Goal: Task Accomplishment & Management: Use online tool/utility

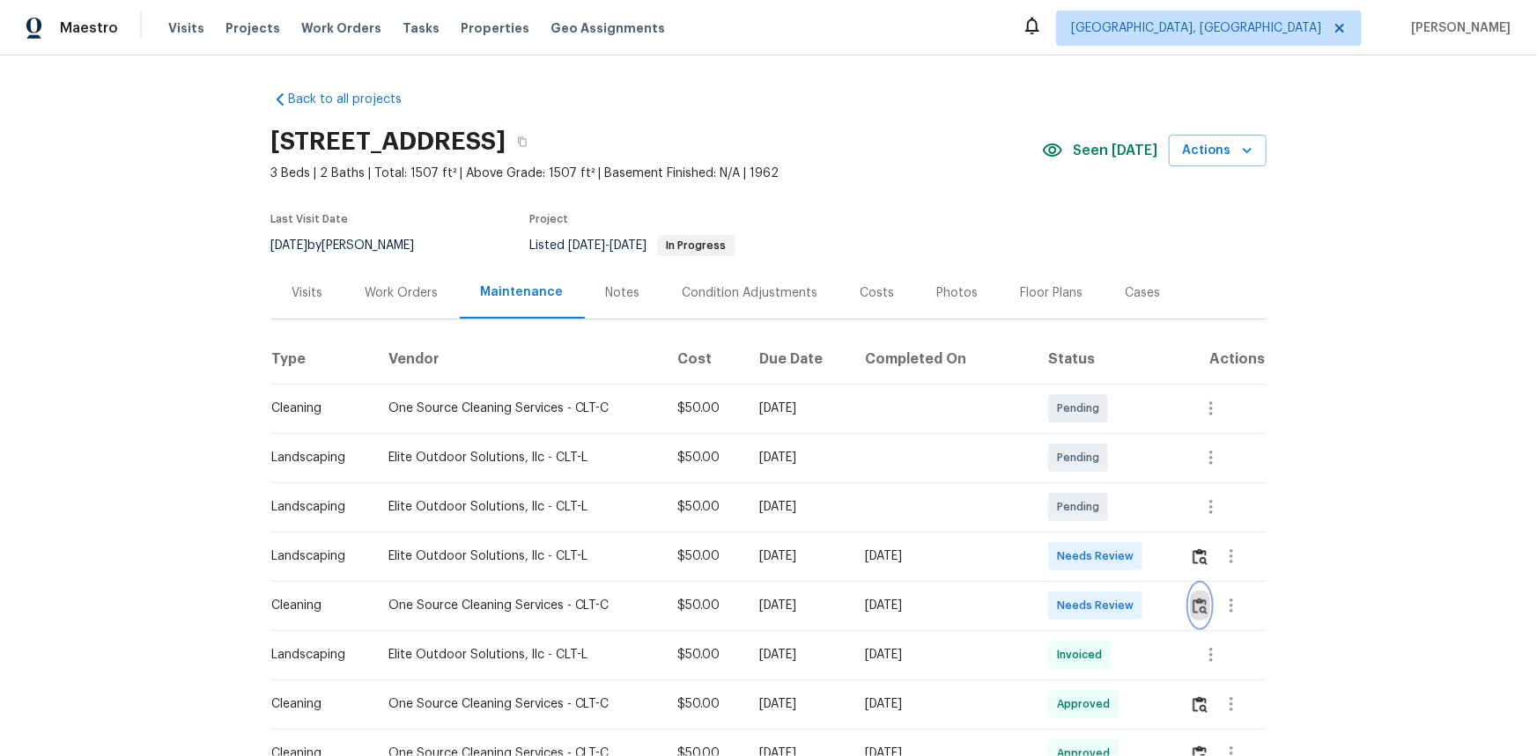
click at [1192, 604] on img "button" at bounding box center [1199, 606] width 15 height 17
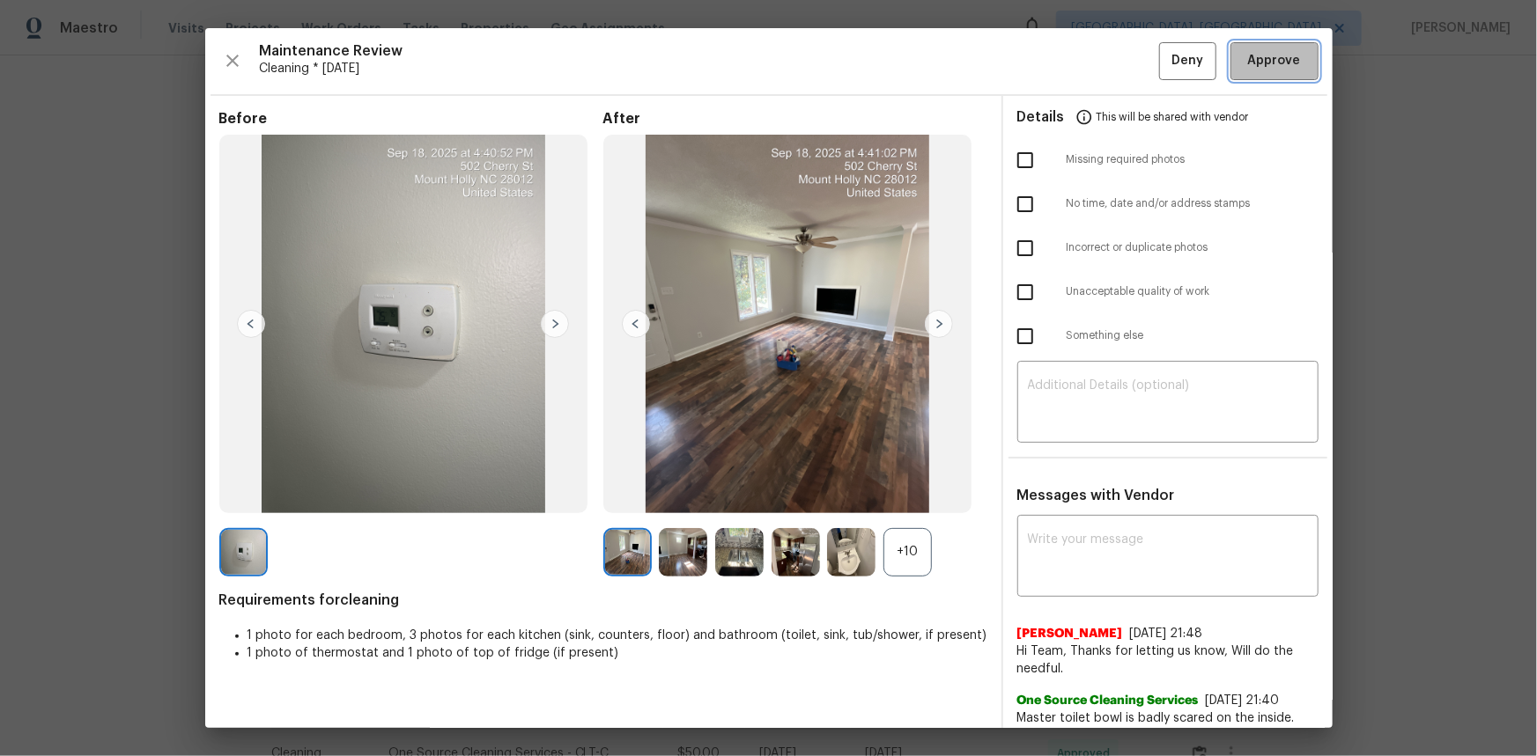
click at [1271, 68] on span "Approve" at bounding box center [1274, 61] width 53 height 22
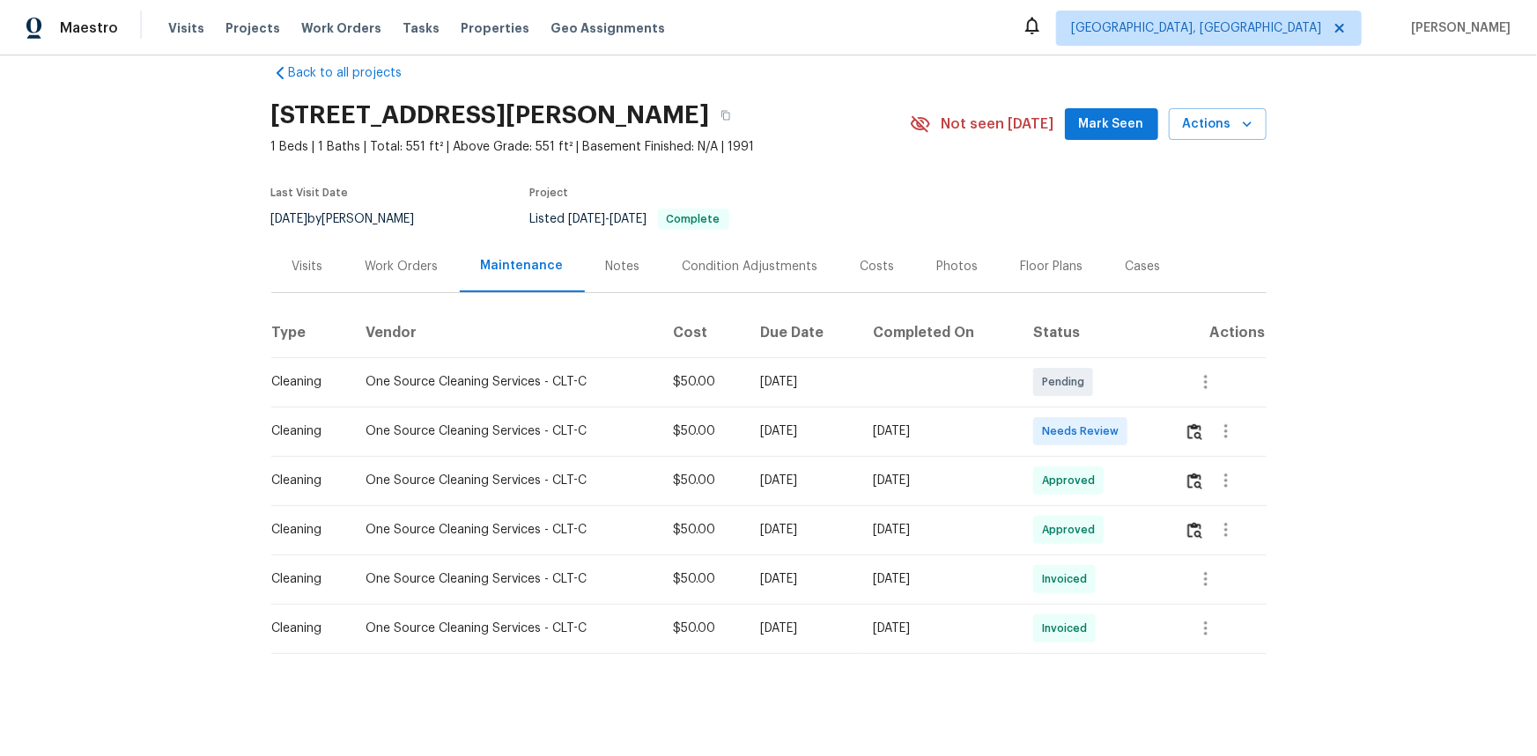
scroll to position [41, 0]
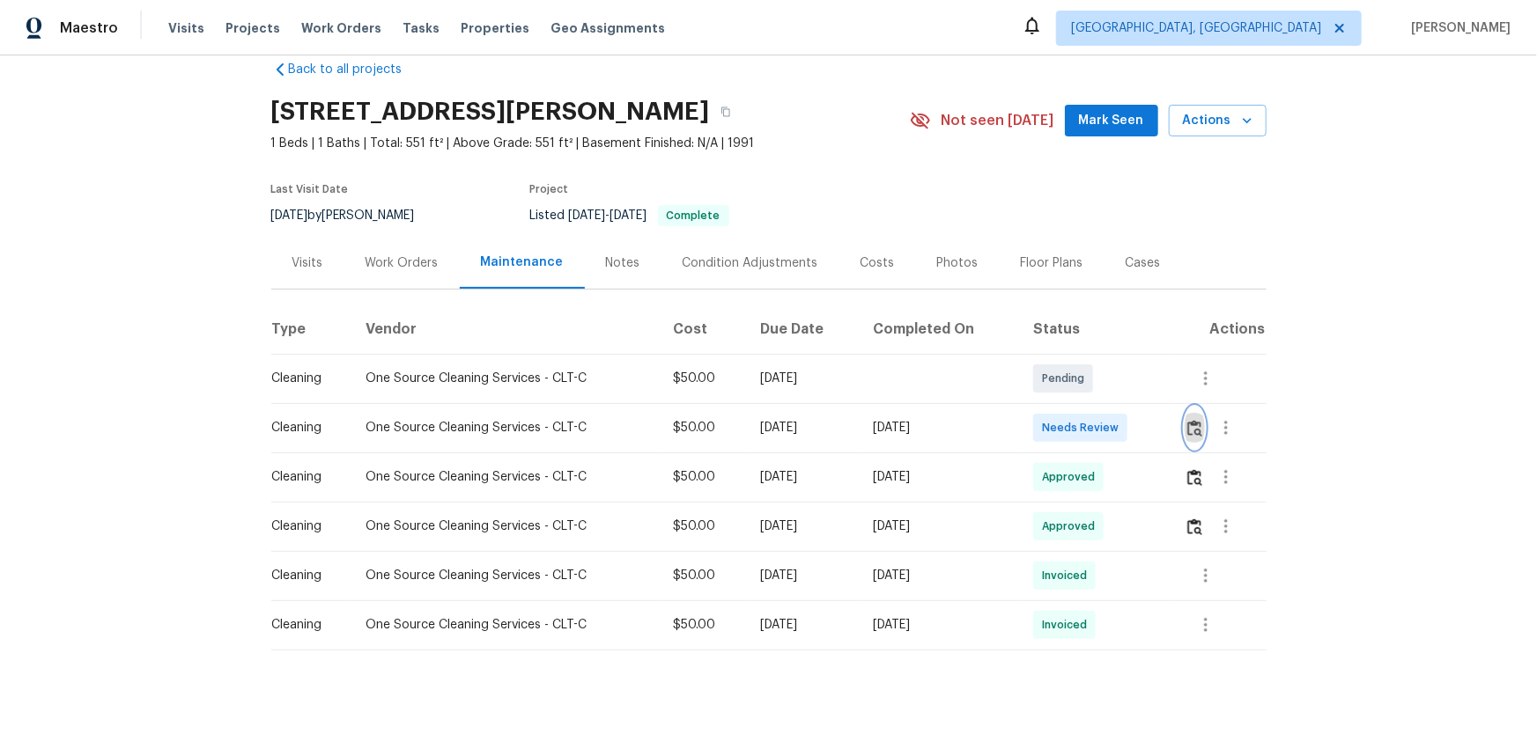
click at [1197, 420] on img "button" at bounding box center [1194, 428] width 15 height 17
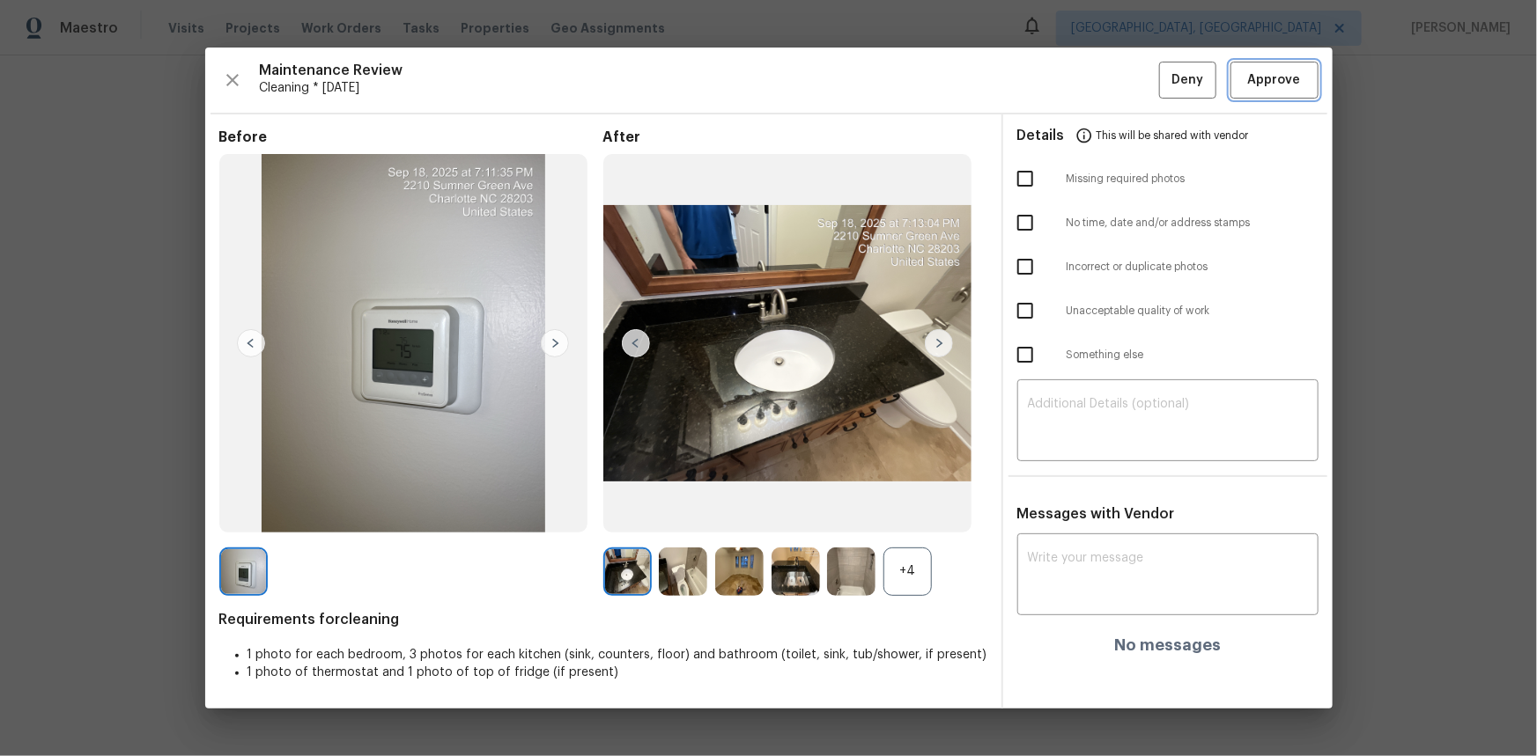
click at [1259, 88] on span "Approve" at bounding box center [1274, 81] width 53 height 22
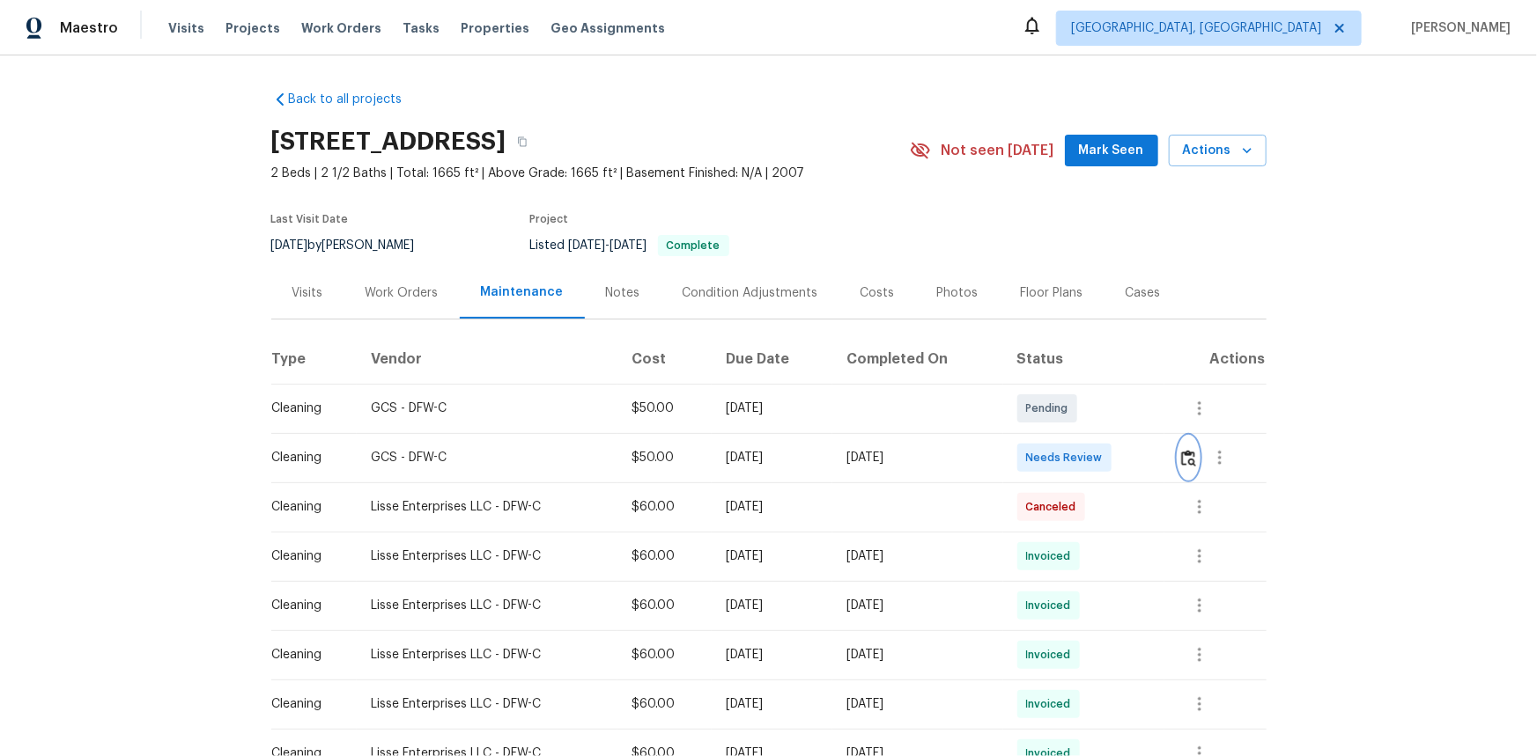
click at [1185, 453] on img "button" at bounding box center [1188, 458] width 15 height 17
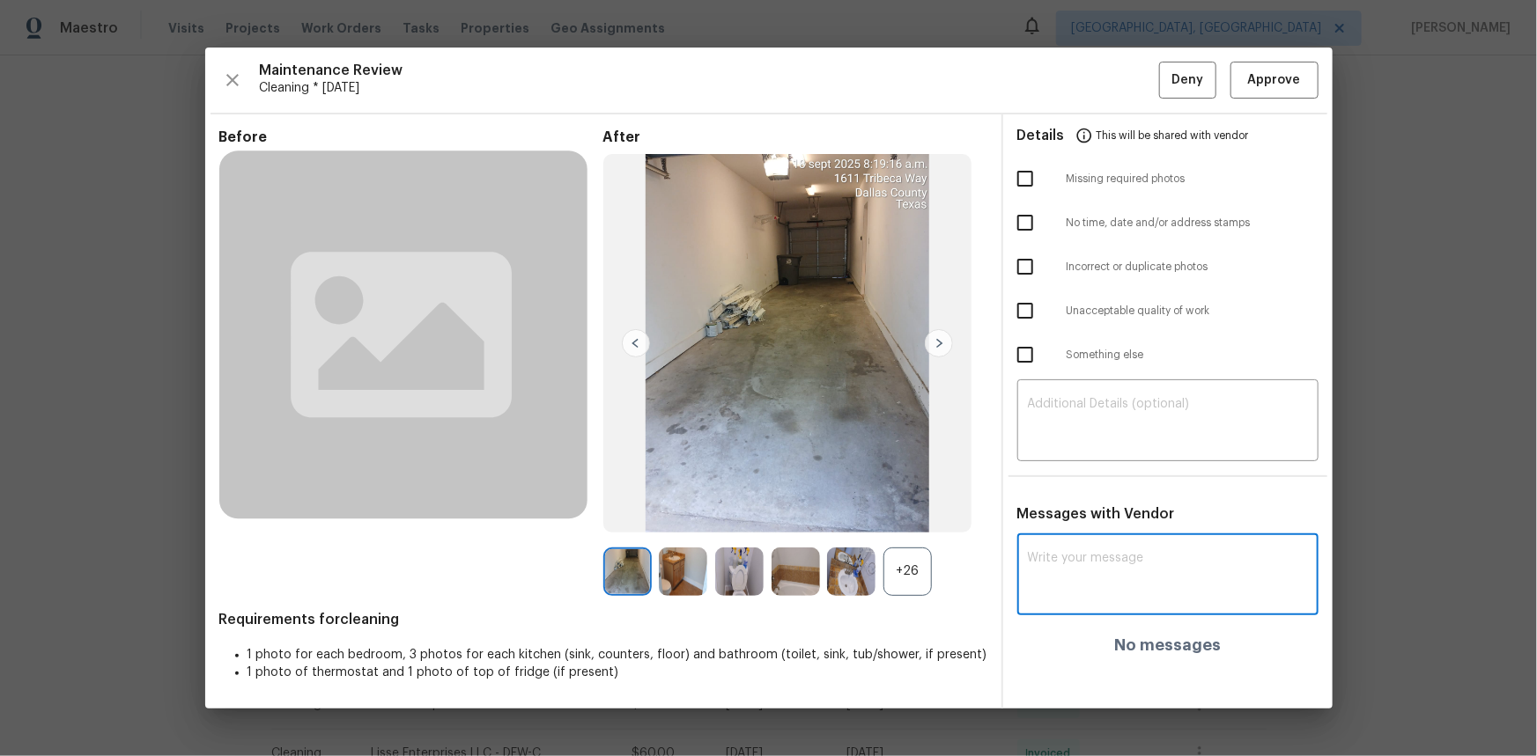
click at [1077, 575] on textarea at bounding box center [1168, 576] width 280 height 49
paste textarea "Maintenance Audit Team: Hello! After further review the visit has been approved…"
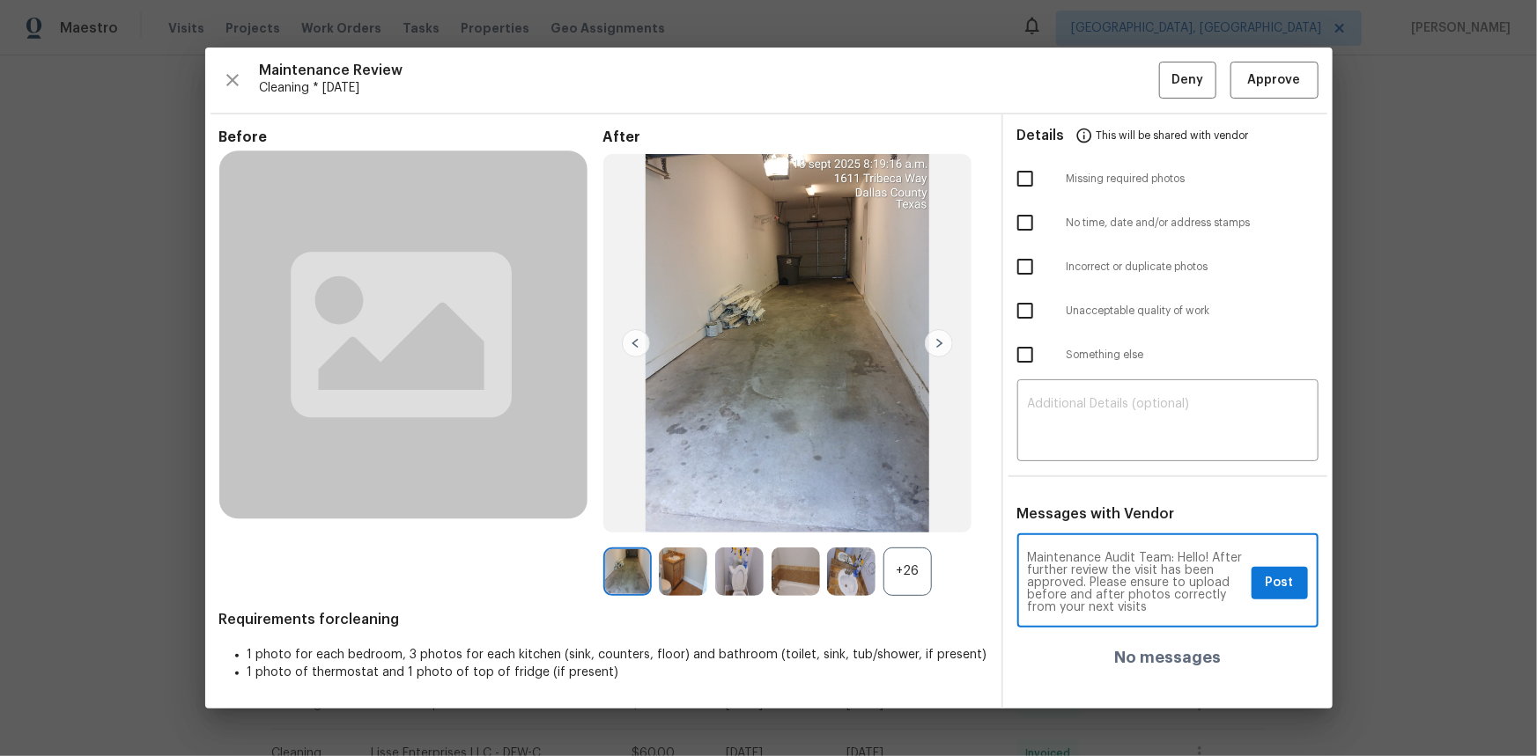
click at [1220, 593] on textarea "Maintenance Audit Team: Hello! After further review the visit has been approved…" at bounding box center [1136, 583] width 217 height 62
click at [1049, 591] on textarea "Maintenance Audit Team: Hello! After further review the visit has been approved…" at bounding box center [1136, 583] width 217 height 62
type textarea "Maintenance Audit Team: Hello! After further review the visit has been approved…"
click at [1286, 579] on span "Post" at bounding box center [1280, 583] width 28 height 22
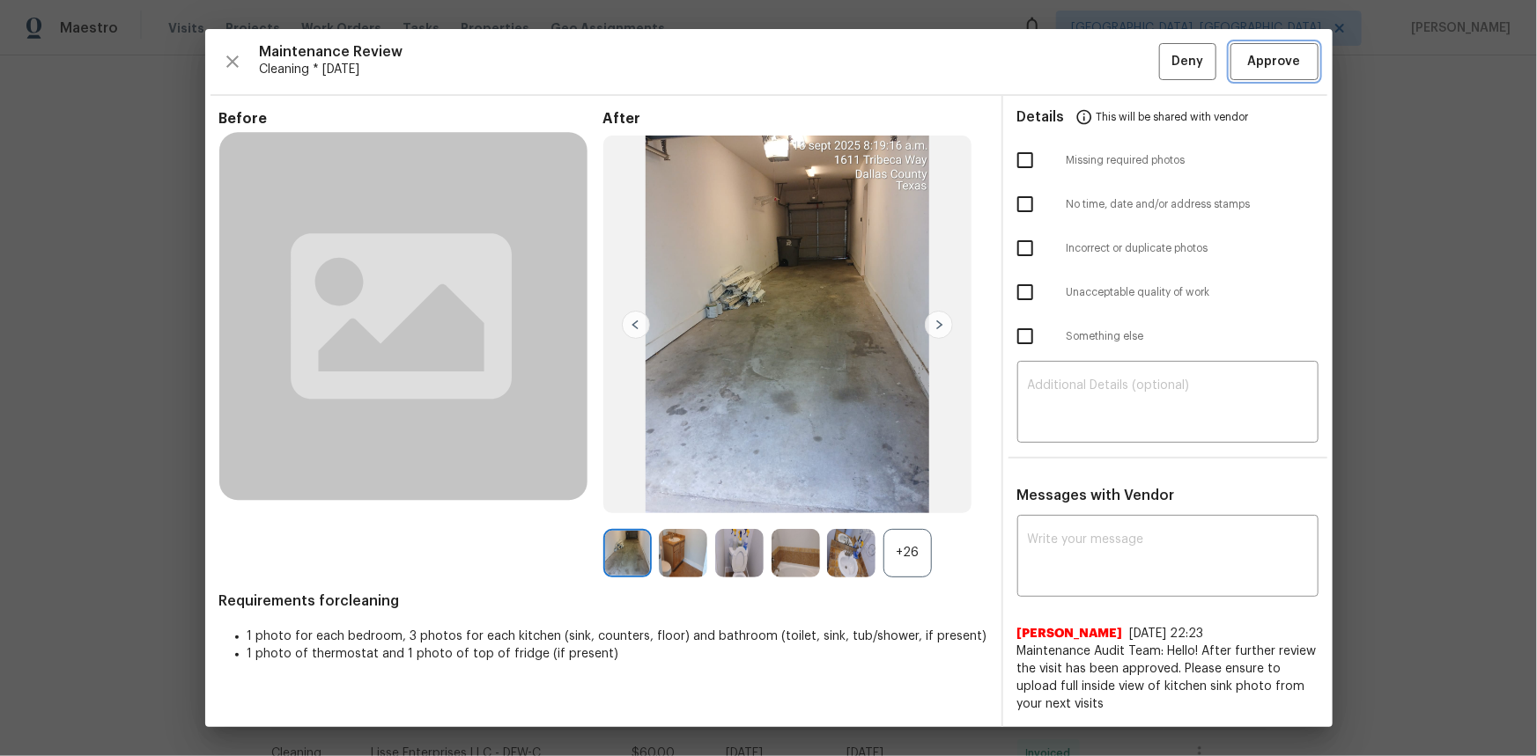
click at [1295, 73] on button "Approve" at bounding box center [1274, 62] width 88 height 38
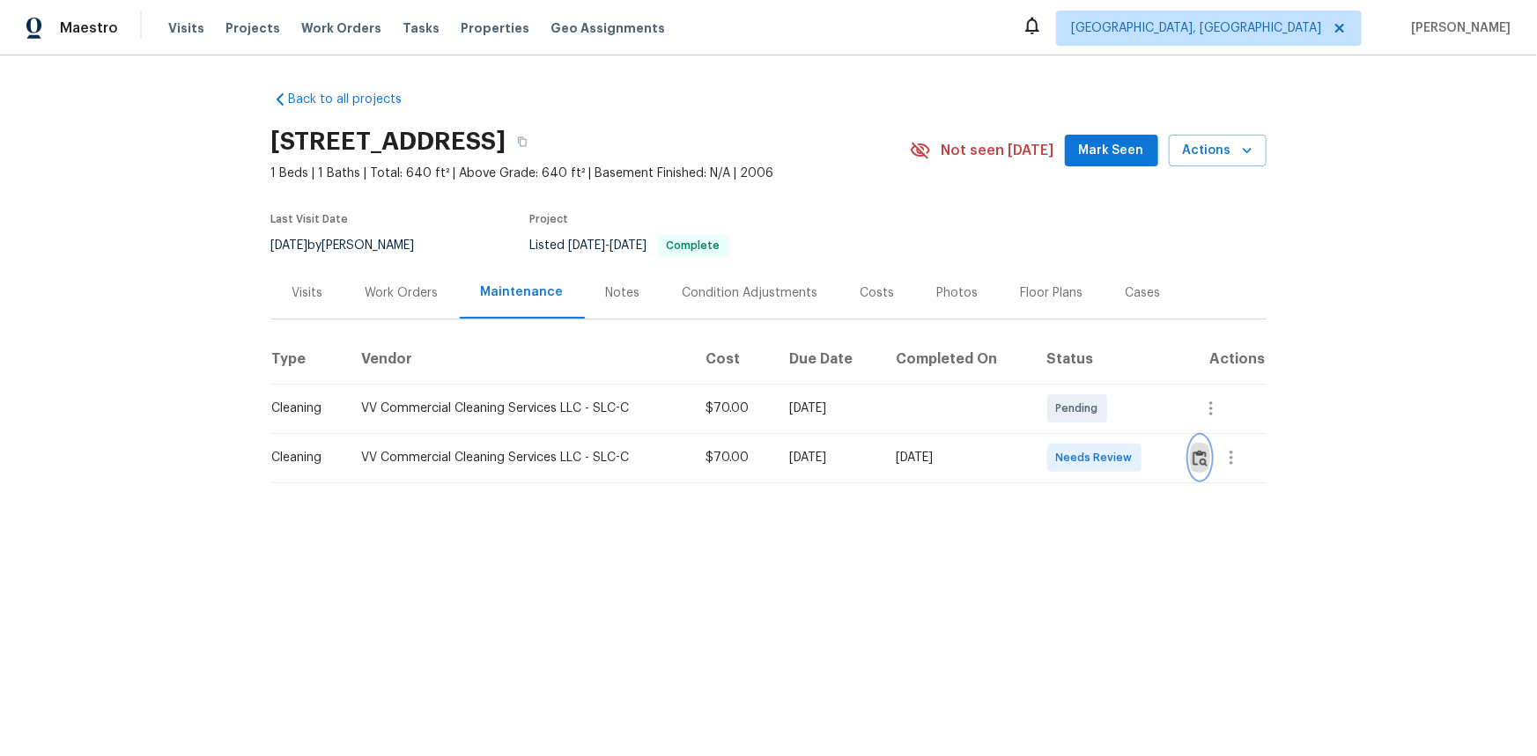
click at [1200, 463] on img "button" at bounding box center [1199, 458] width 15 height 17
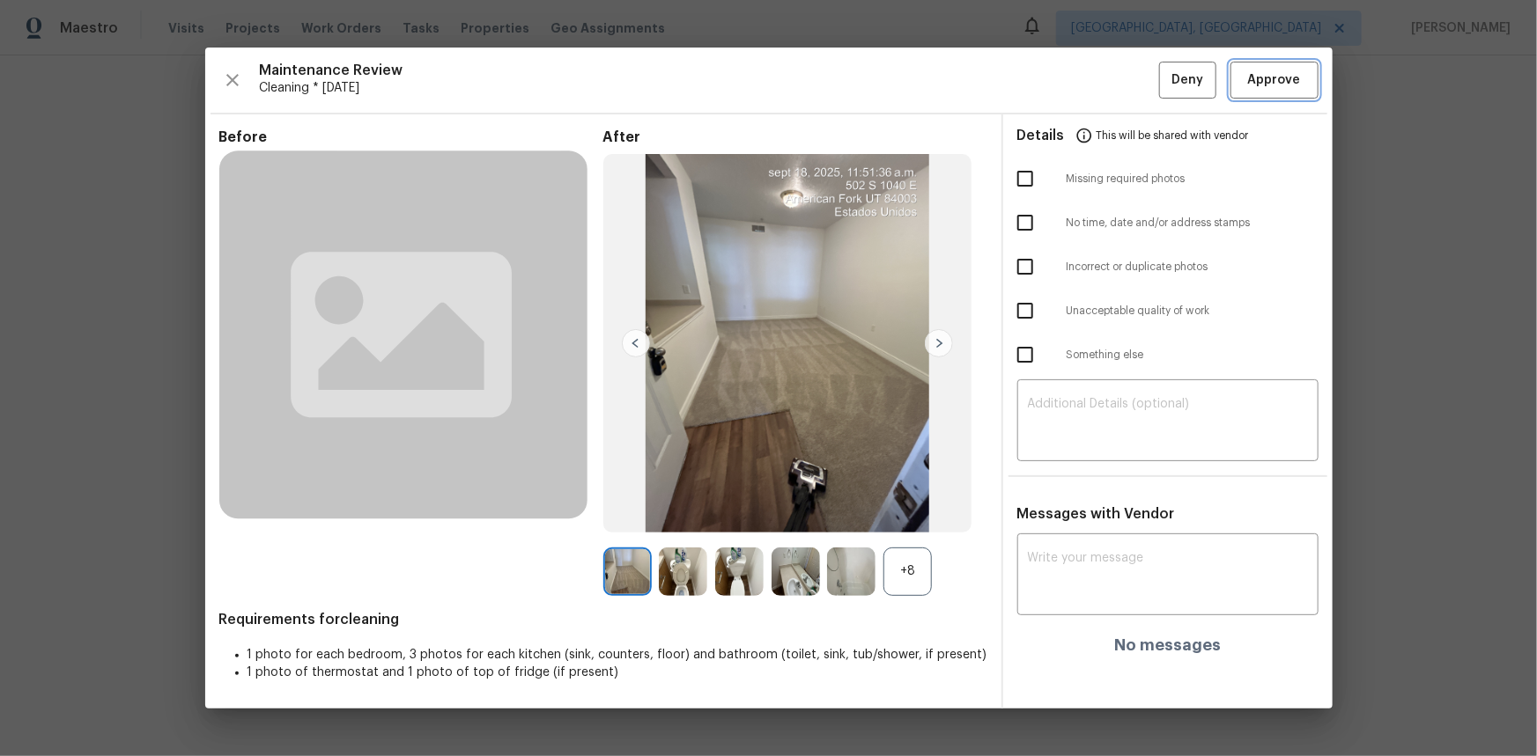
click at [1290, 84] on span "Approve" at bounding box center [1274, 81] width 53 height 22
